Goal: Task Accomplishment & Management: Use online tool/utility

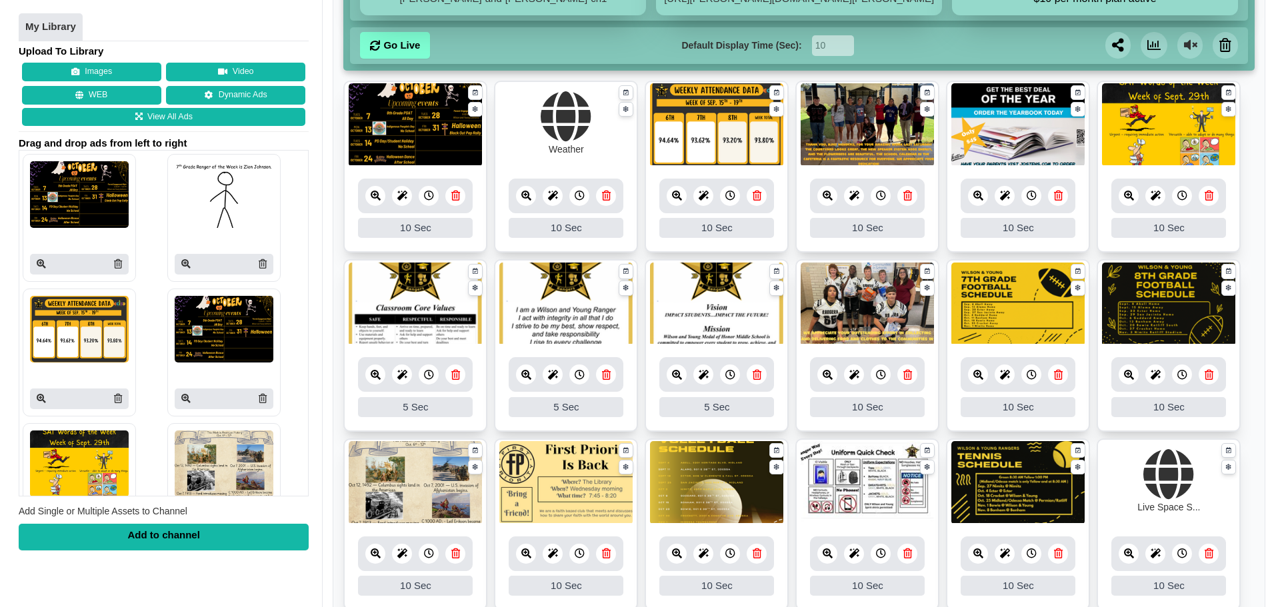
scroll to position [308, 0]
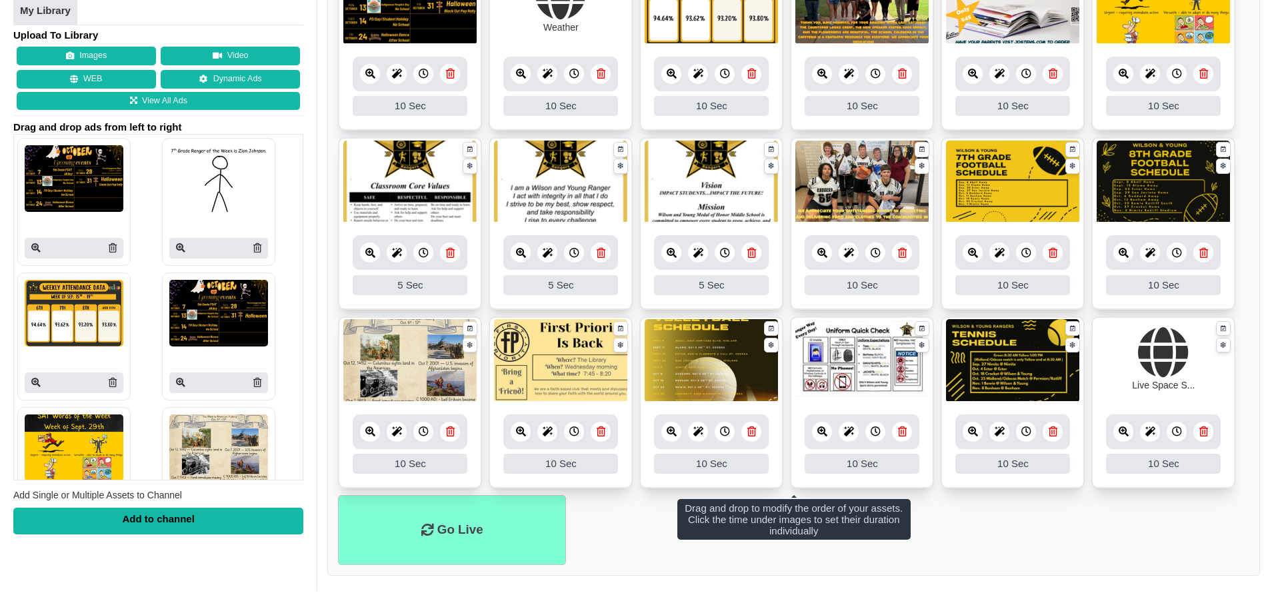
click at [675, 433] on icon at bounding box center [672, 432] width 10 height 10
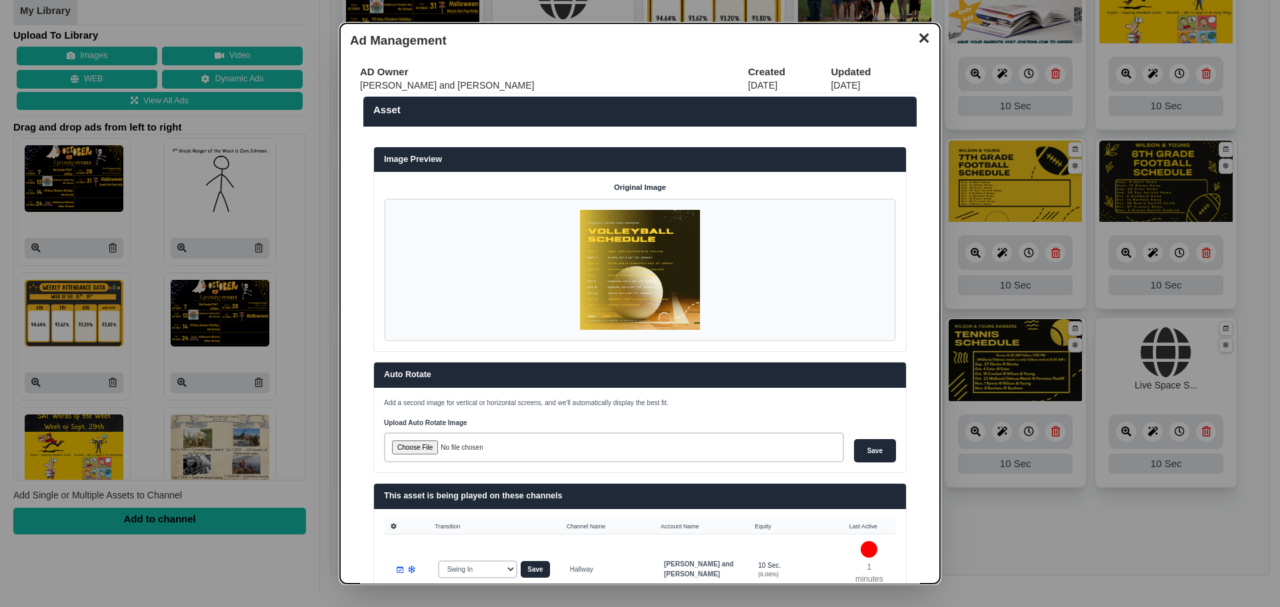
click at [919, 33] on button "✕" at bounding box center [924, 37] width 26 height 20
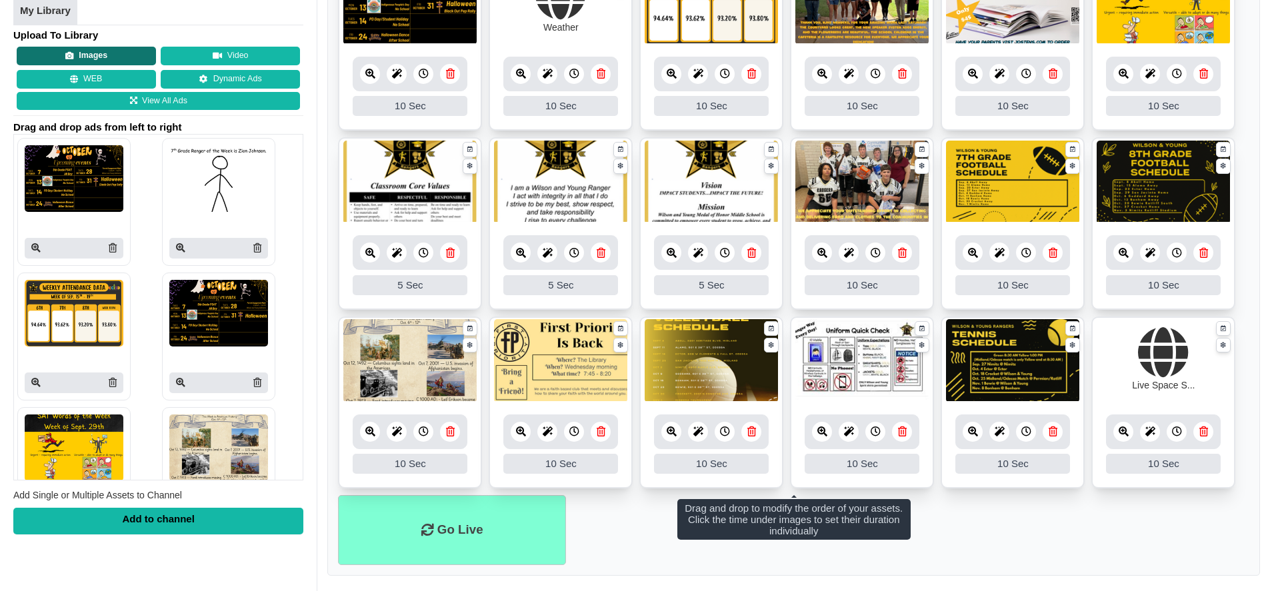
click at [122, 52] on button "Images" at bounding box center [86, 56] width 139 height 19
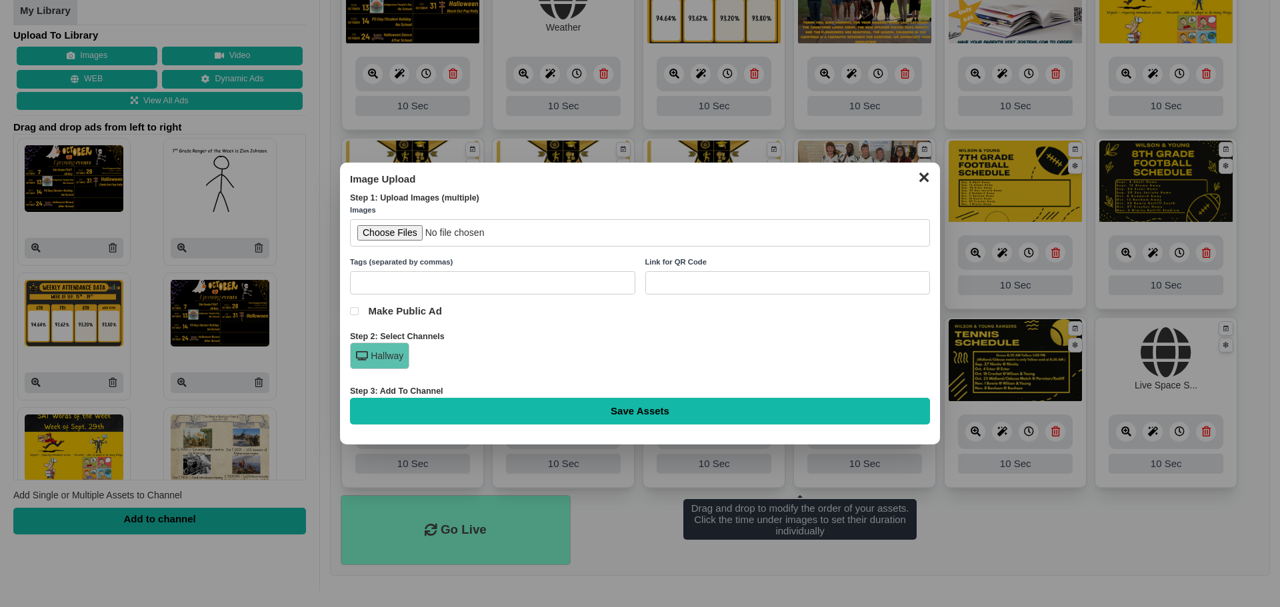
click at [393, 233] on input "file" at bounding box center [640, 232] width 580 height 27
type input "C:\fakepath\Your paragraph text.png"
click at [680, 411] on input "Save Assets" at bounding box center [640, 411] width 580 height 27
type input "Saving..."
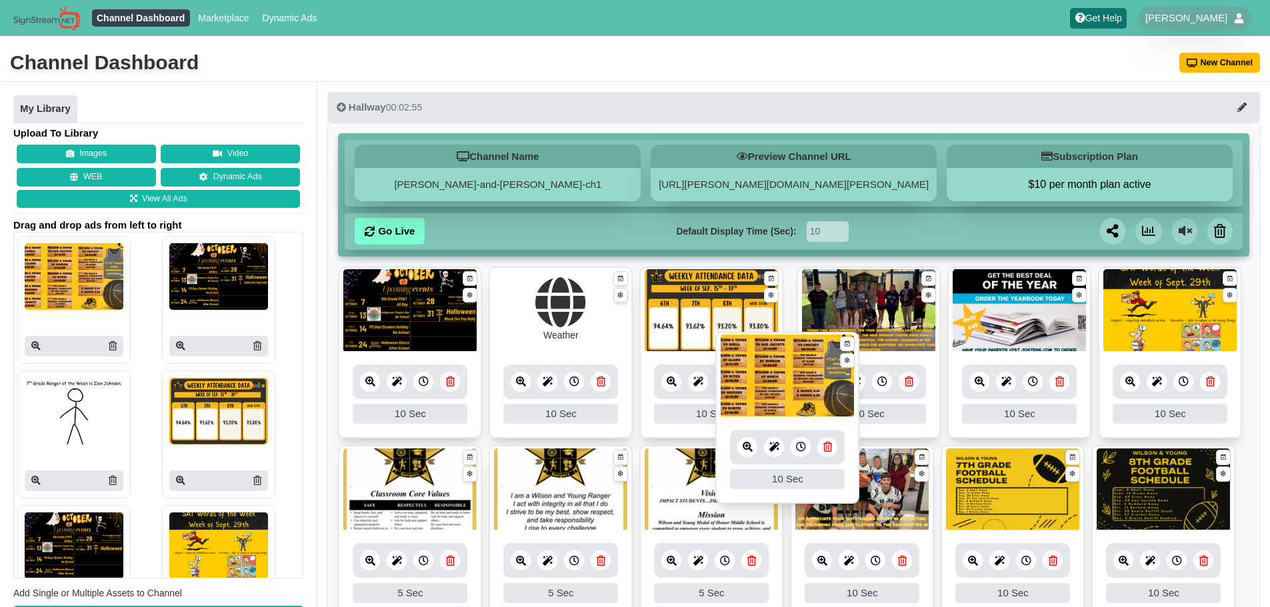
drag, startPoint x: 427, startPoint y: 323, endPoint x: 805, endPoint y: 389, distance: 383.0
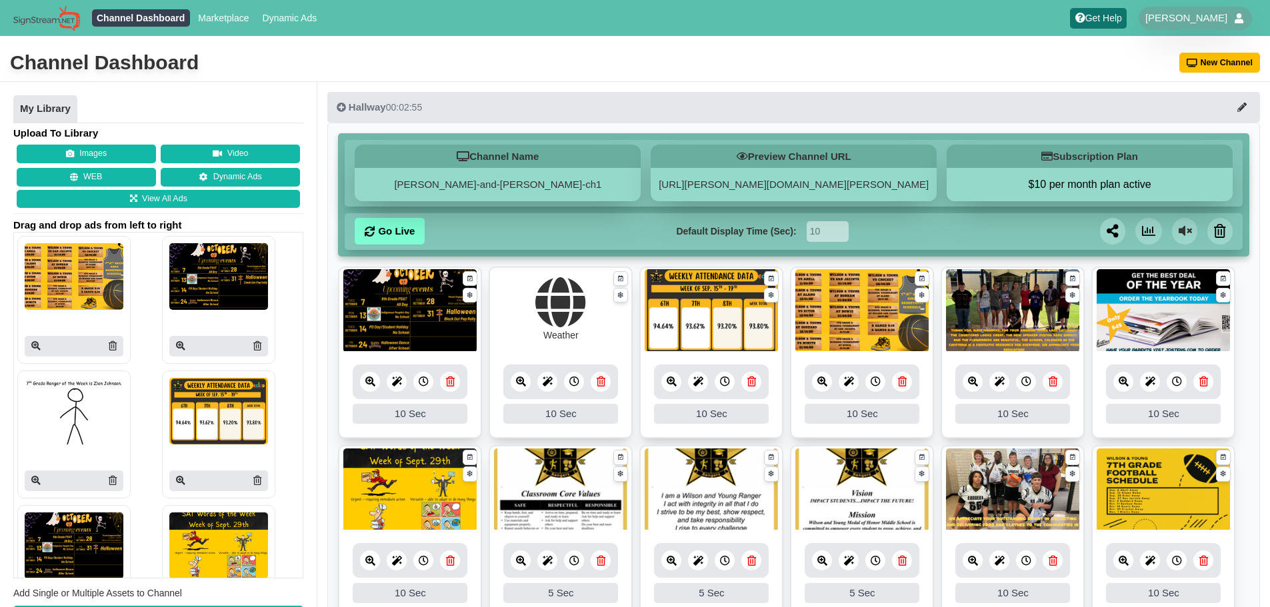
click at [903, 385] on icon at bounding box center [902, 382] width 9 height 10
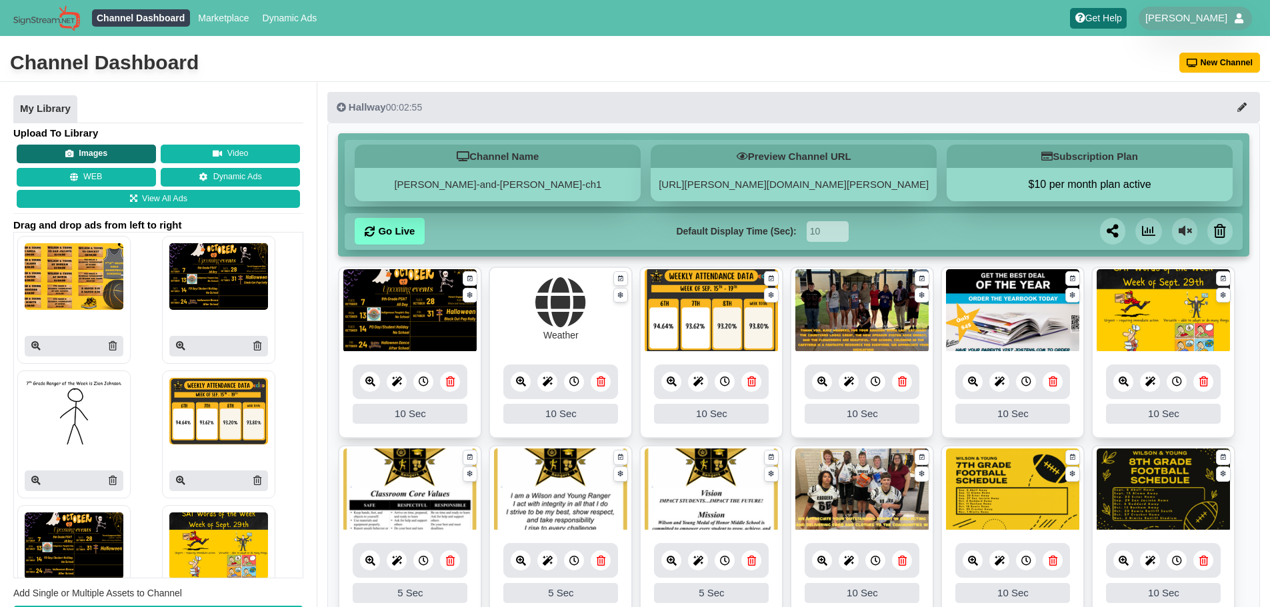
click at [97, 145] on button "Images" at bounding box center [86, 154] width 139 height 19
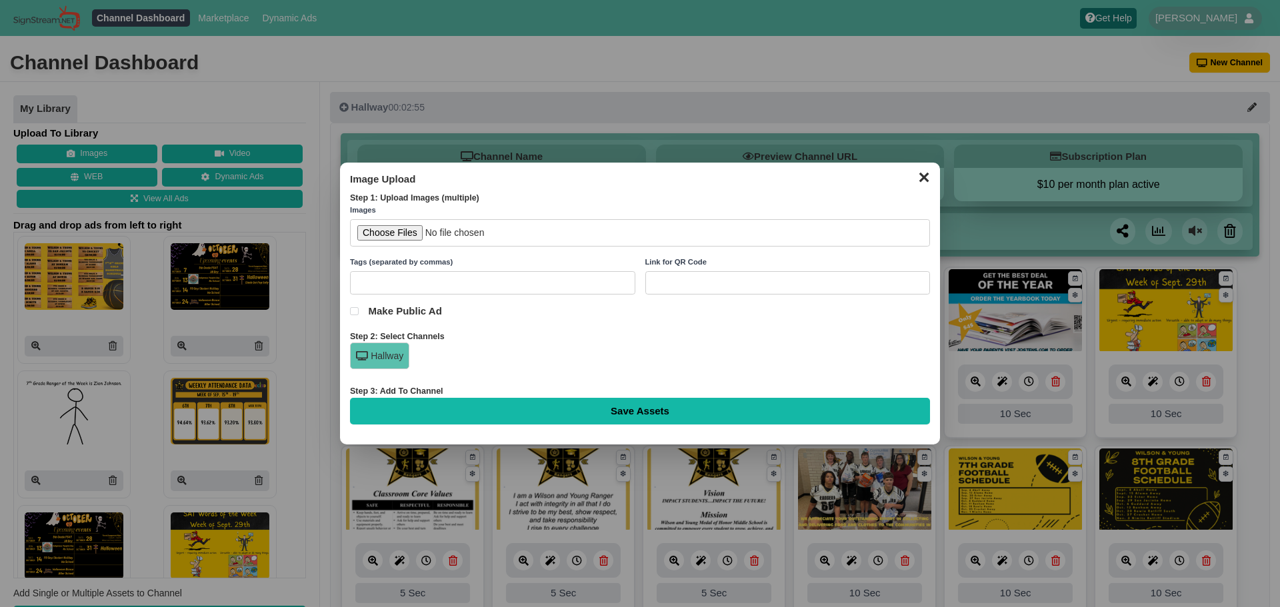
click at [391, 232] on input "file" at bounding box center [640, 232] width 580 height 27
type input "C:\fakepath\25-26 Cheer Annoucements (1).png"
click at [520, 413] on input "Save Assets" at bounding box center [640, 411] width 580 height 27
type input "Saving..."
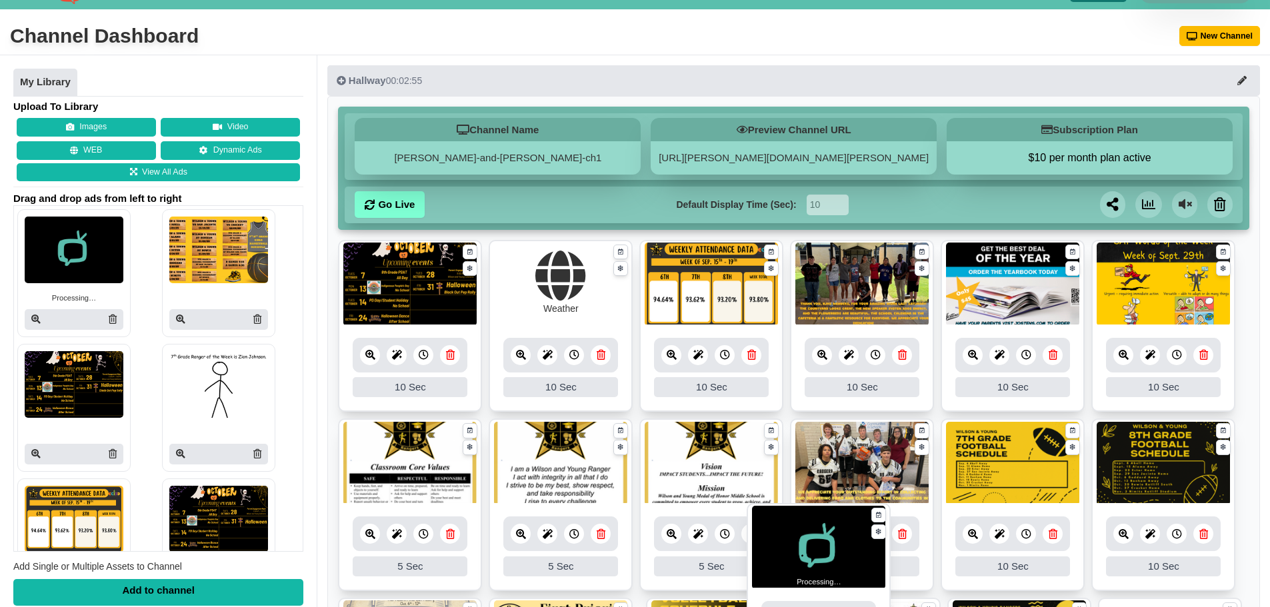
scroll to position [40, 0]
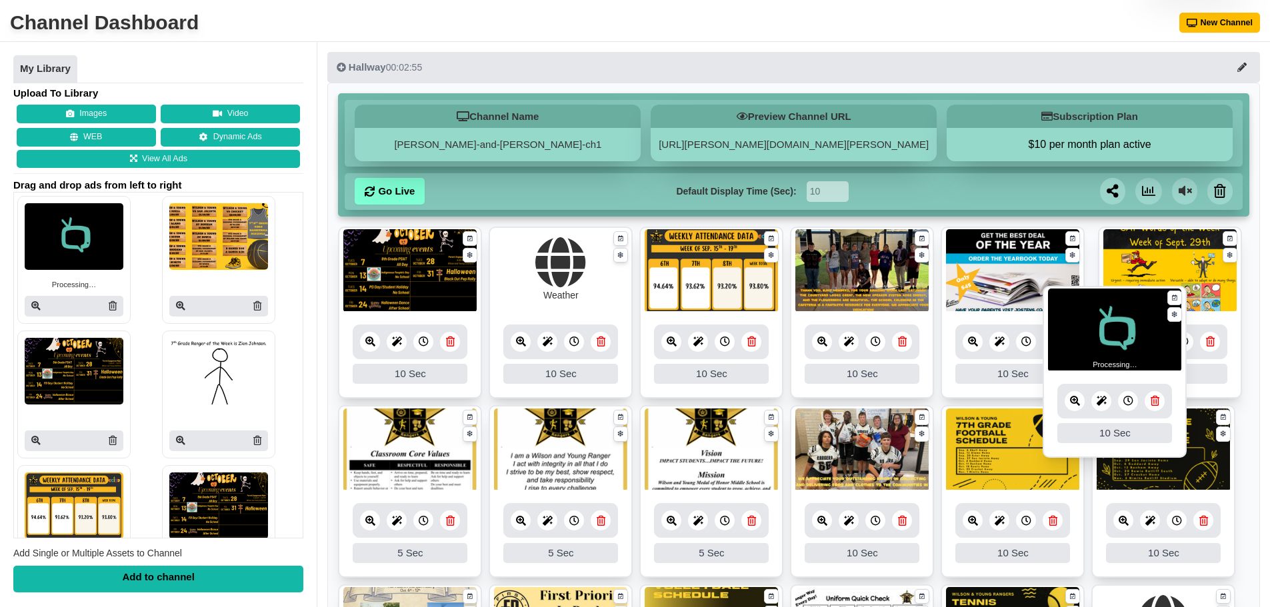
drag, startPoint x: 375, startPoint y: 289, endPoint x: 1080, endPoint y: 309, distance: 705.1
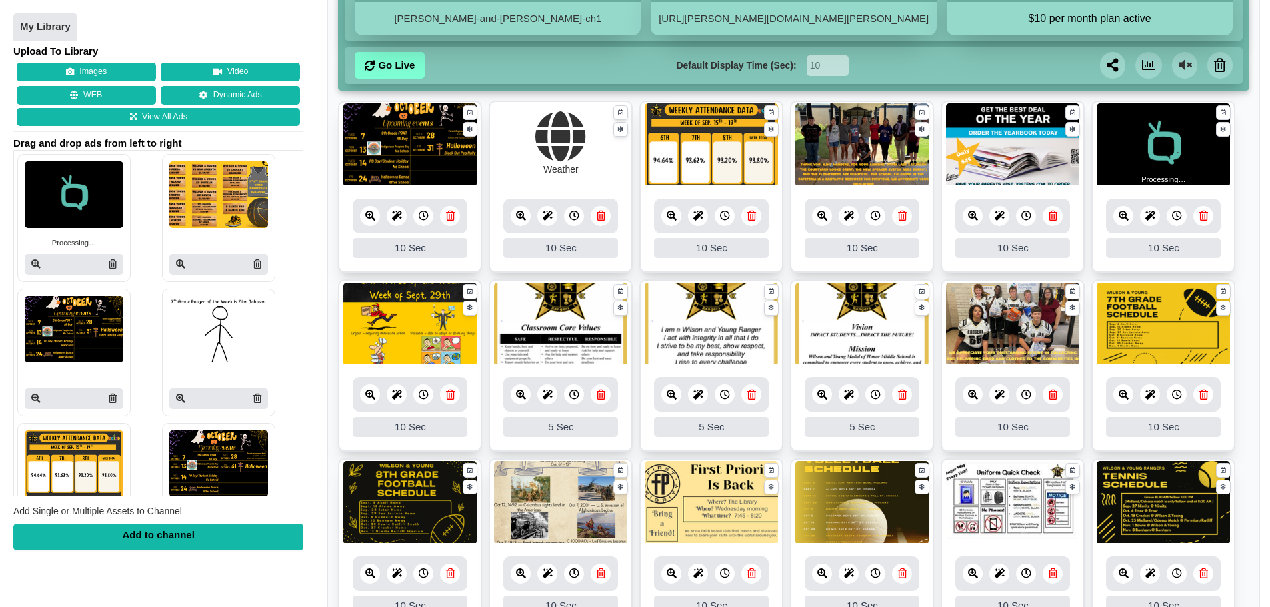
scroll to position [67, 0]
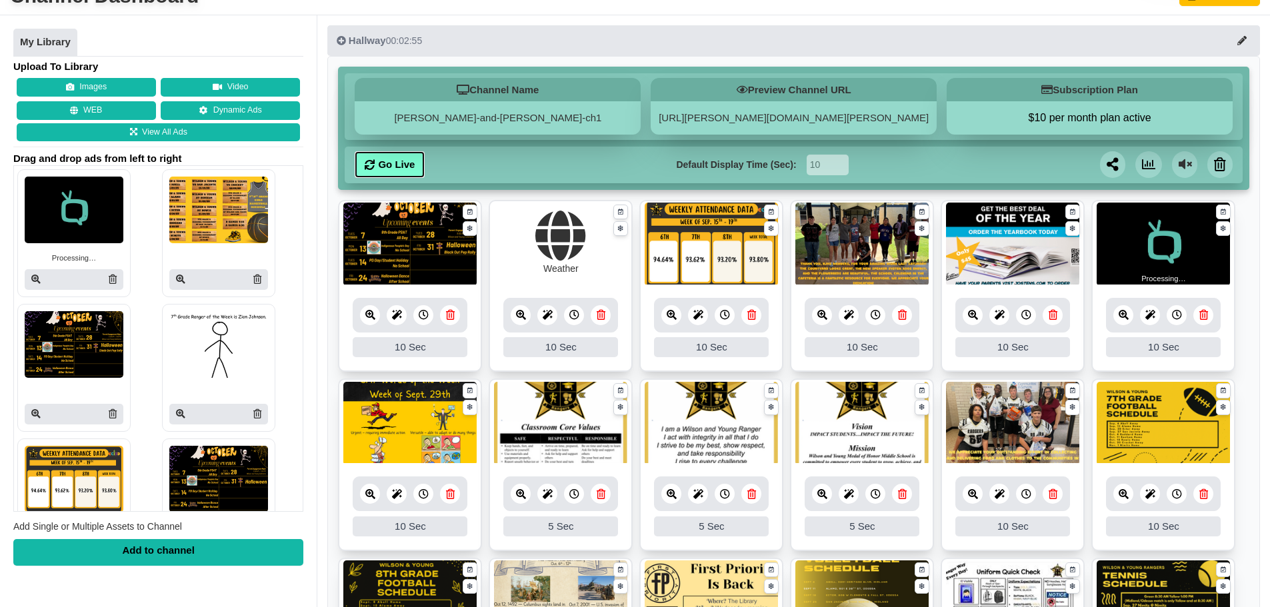
click at [397, 174] on link "Go Live" at bounding box center [390, 164] width 70 height 27
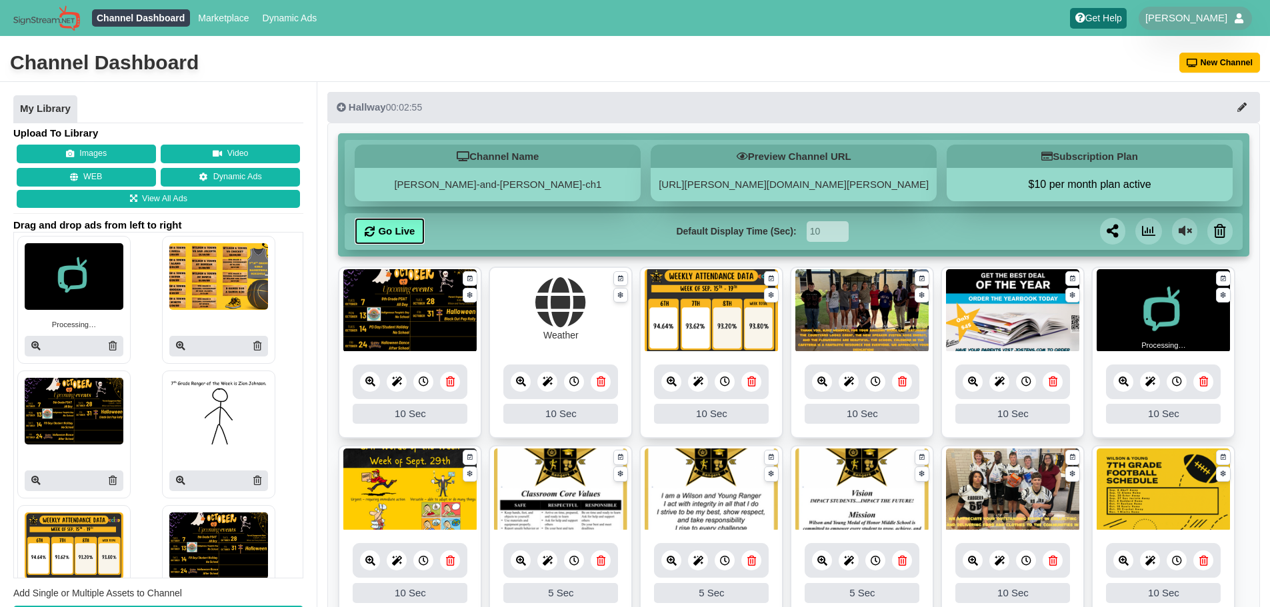
click at [392, 228] on link "Go Live" at bounding box center [390, 231] width 70 height 27
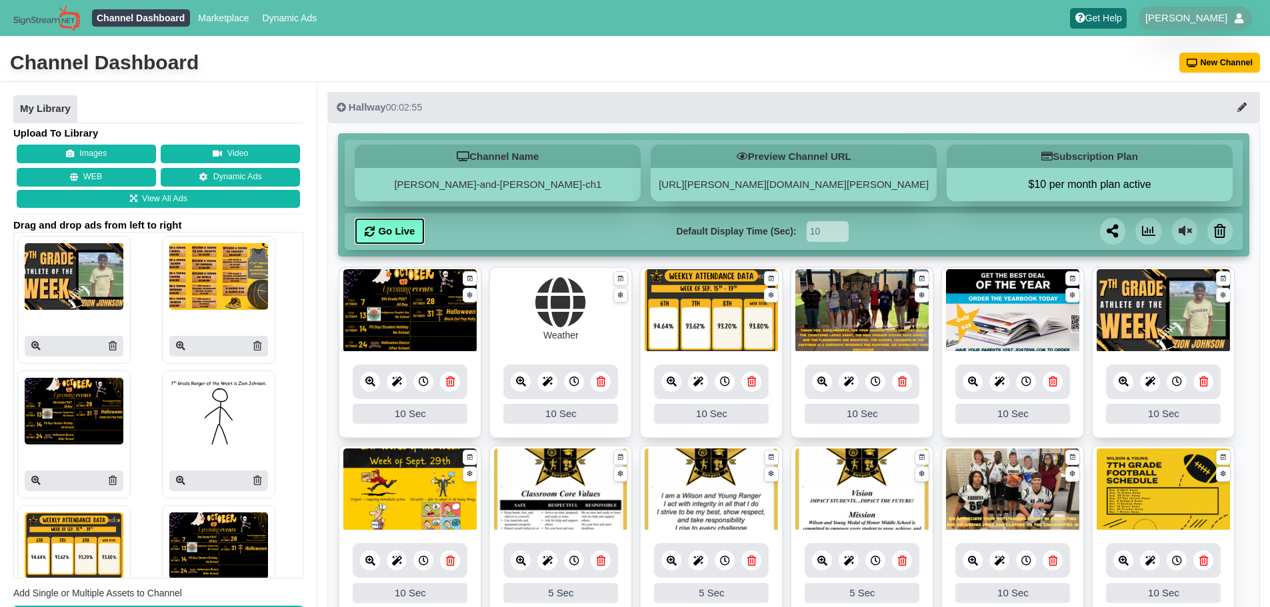
click at [419, 227] on link "Go Live" at bounding box center [390, 231] width 70 height 27
click at [397, 231] on link "Go Live" at bounding box center [390, 231] width 70 height 27
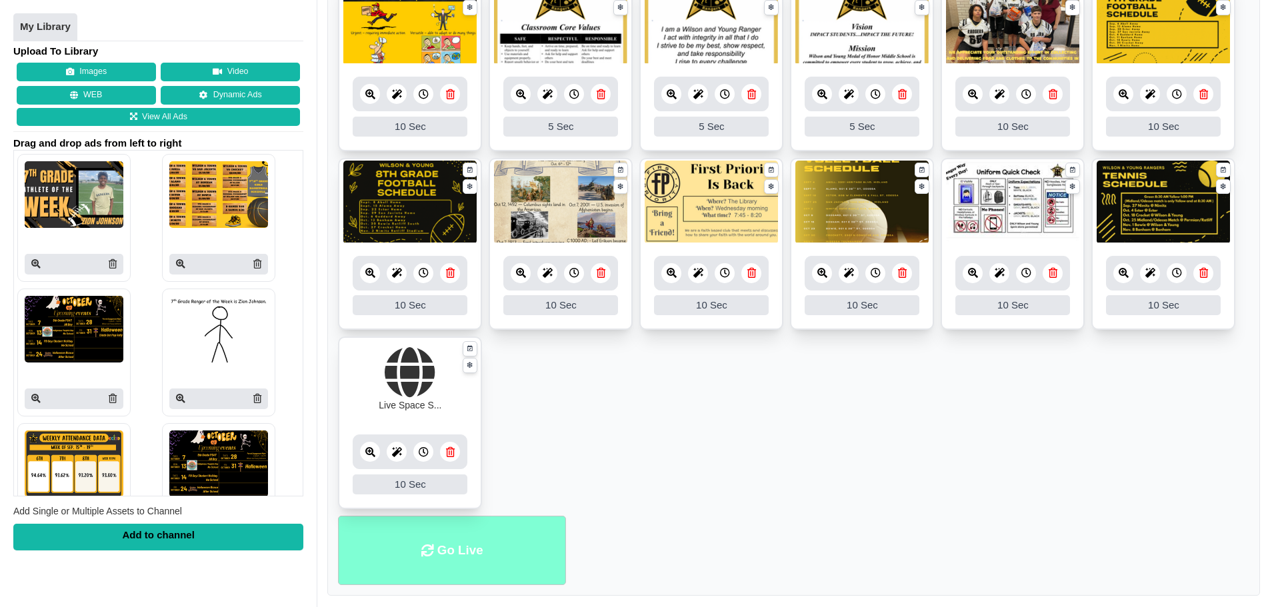
click at [481, 571] on li "Go Live" at bounding box center [452, 551] width 228 height 70
